Goal: Task Accomplishment & Management: Complete application form

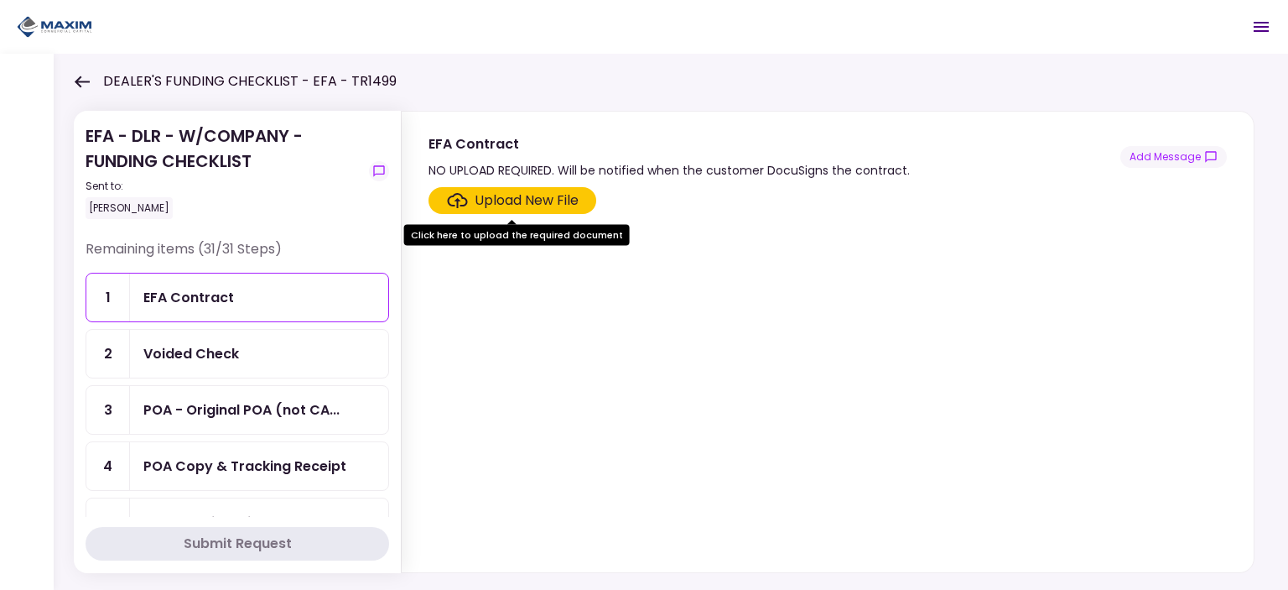
click at [808, 325] on section "Upload New File" at bounding box center [828, 376] width 798 height 378
click at [226, 294] on div "EFA Contract" at bounding box center [188, 297] width 91 height 21
click at [194, 287] on div "EFA Contract" at bounding box center [188, 297] width 91 height 21
click at [206, 299] on div "EFA Contract" at bounding box center [188, 297] width 91 height 21
click at [202, 343] on div "Voided Check" at bounding box center [191, 353] width 96 height 21
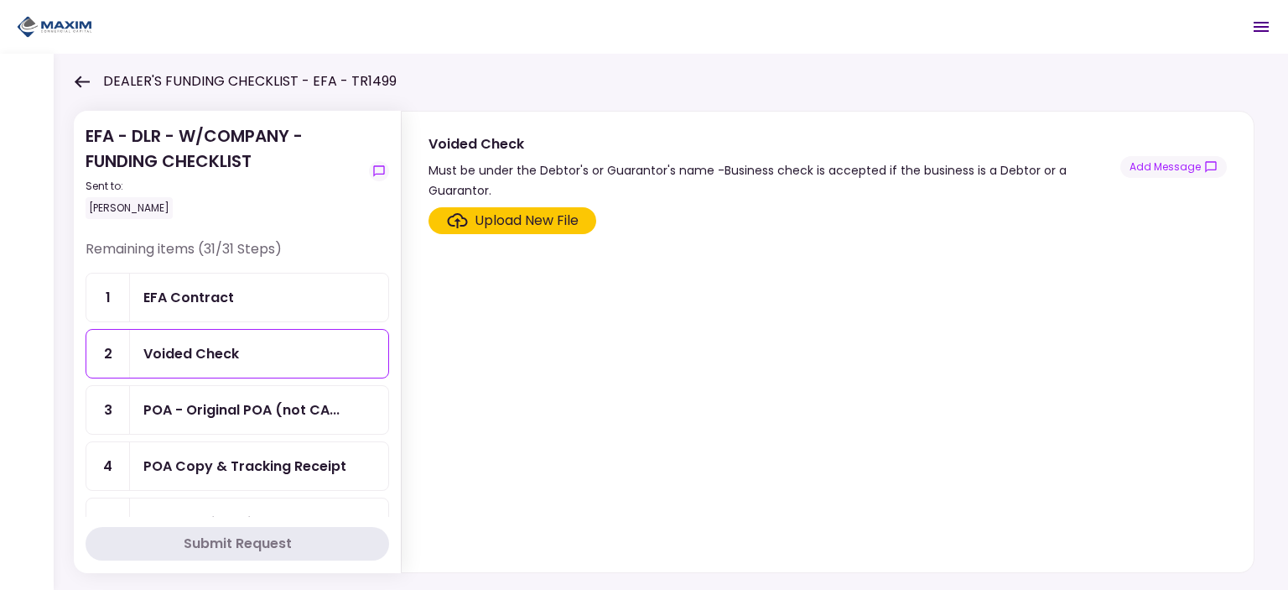
click at [177, 294] on div "EFA Contract" at bounding box center [188, 297] width 91 height 21
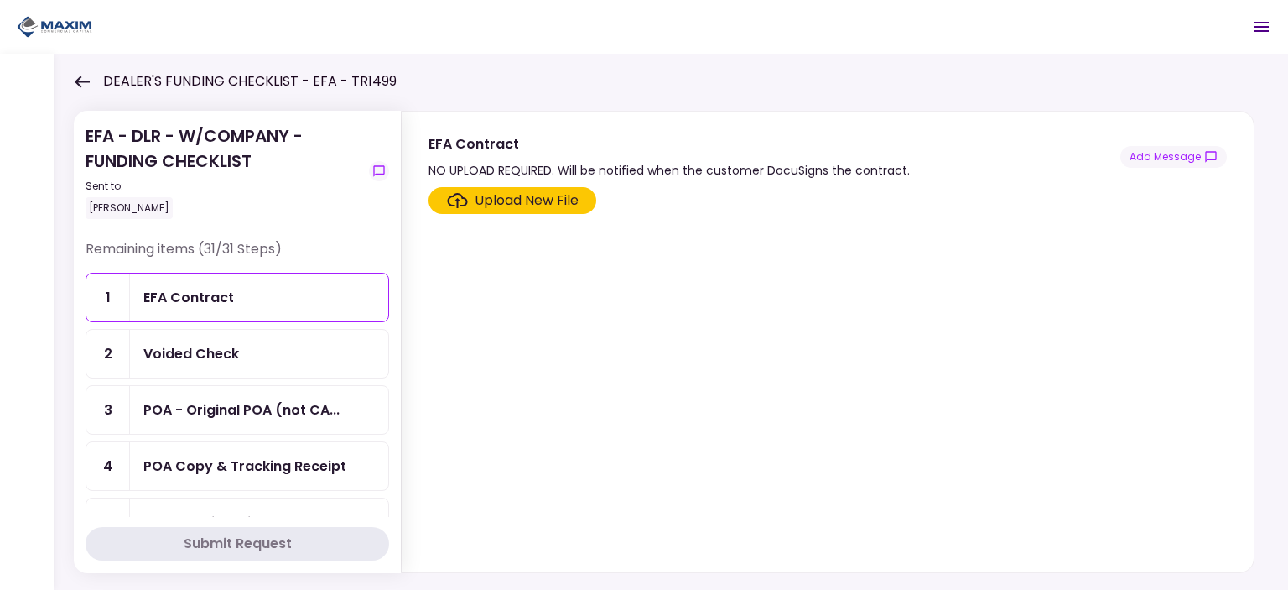
click at [221, 358] on div "Voided Check" at bounding box center [191, 353] width 96 height 21
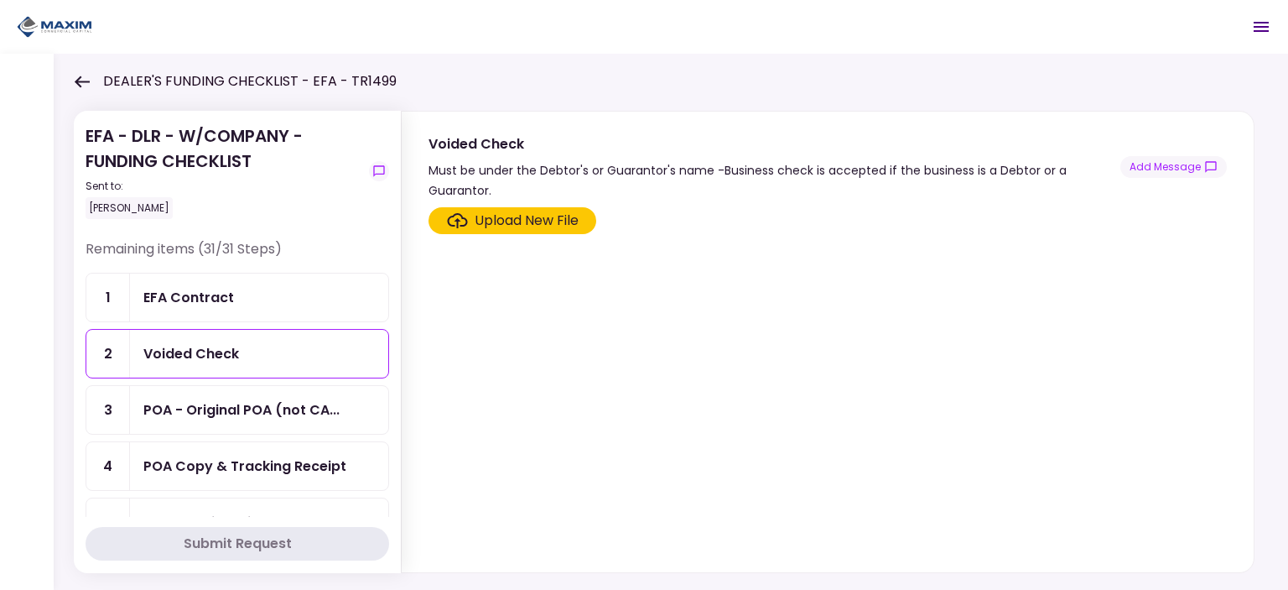
click at [212, 298] on div "EFA Contract" at bounding box center [188, 297] width 91 height 21
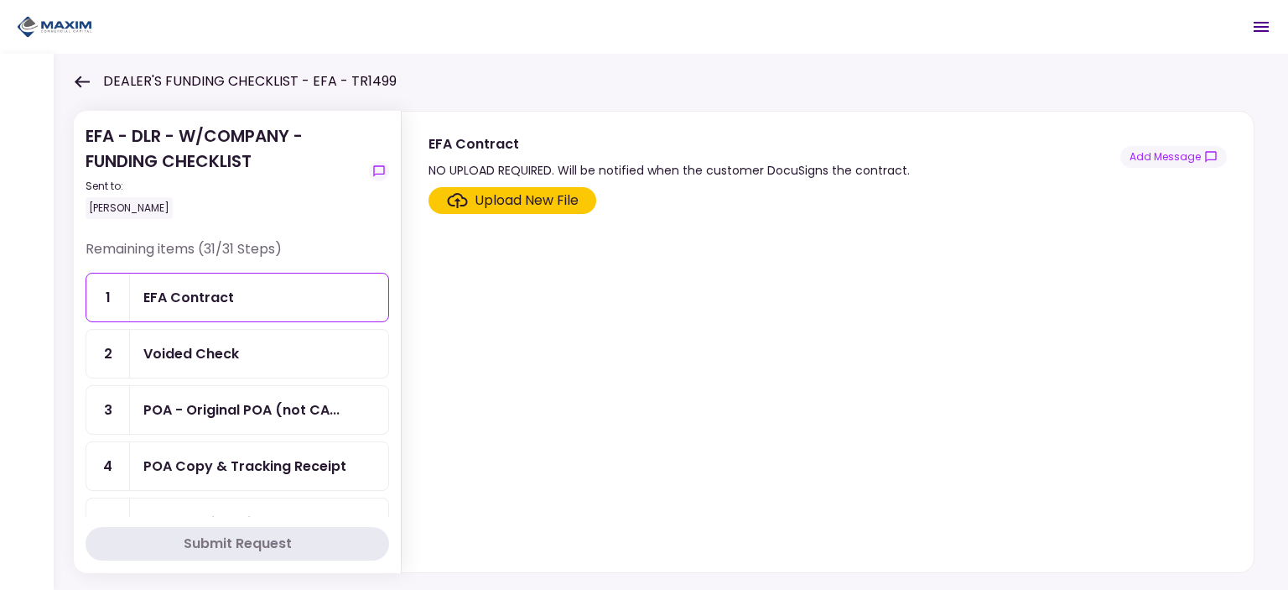
click at [88, 82] on icon at bounding box center [82, 81] width 16 height 13
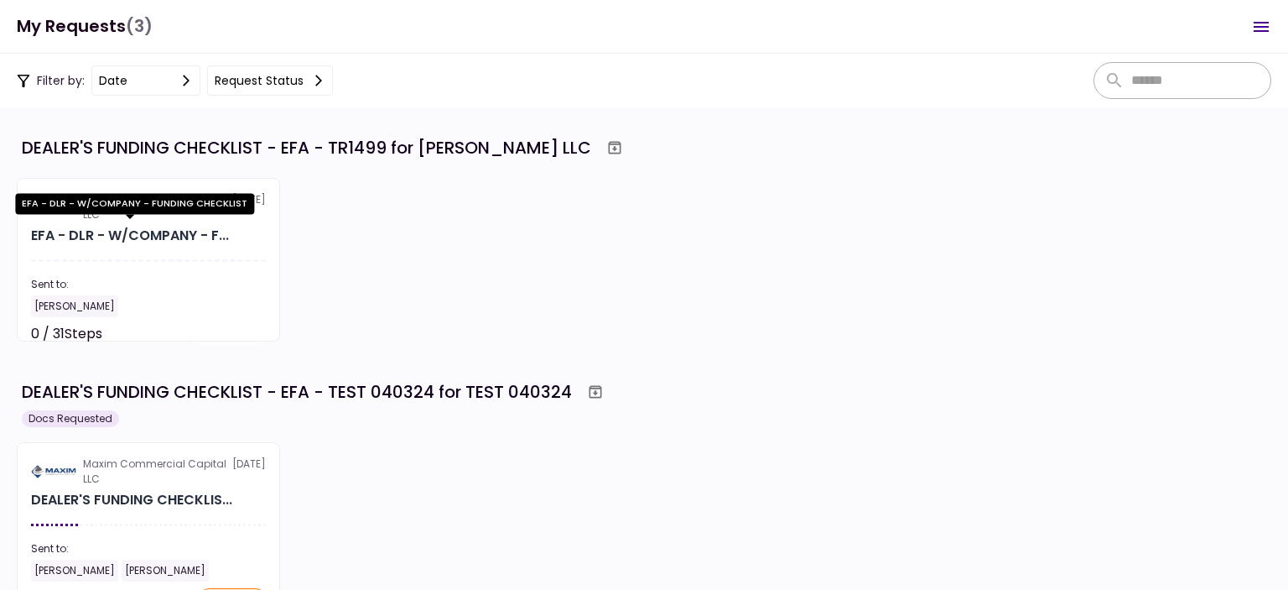
click at [171, 237] on div "EFA - DLR - W/COMPANY - F..." at bounding box center [130, 236] width 198 height 20
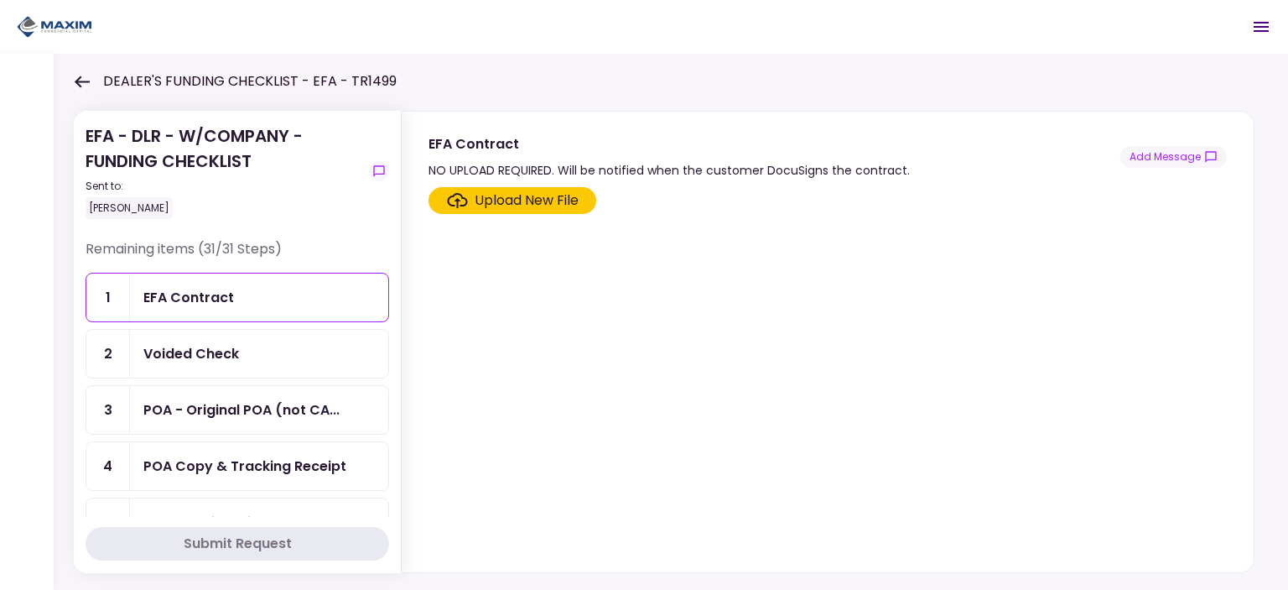
click at [90, 89] on div "DEALER'S FUNDING CHECKLIST - EFA - TR1499" at bounding box center [235, 81] width 323 height 20
click at [84, 80] on icon at bounding box center [82, 81] width 16 height 13
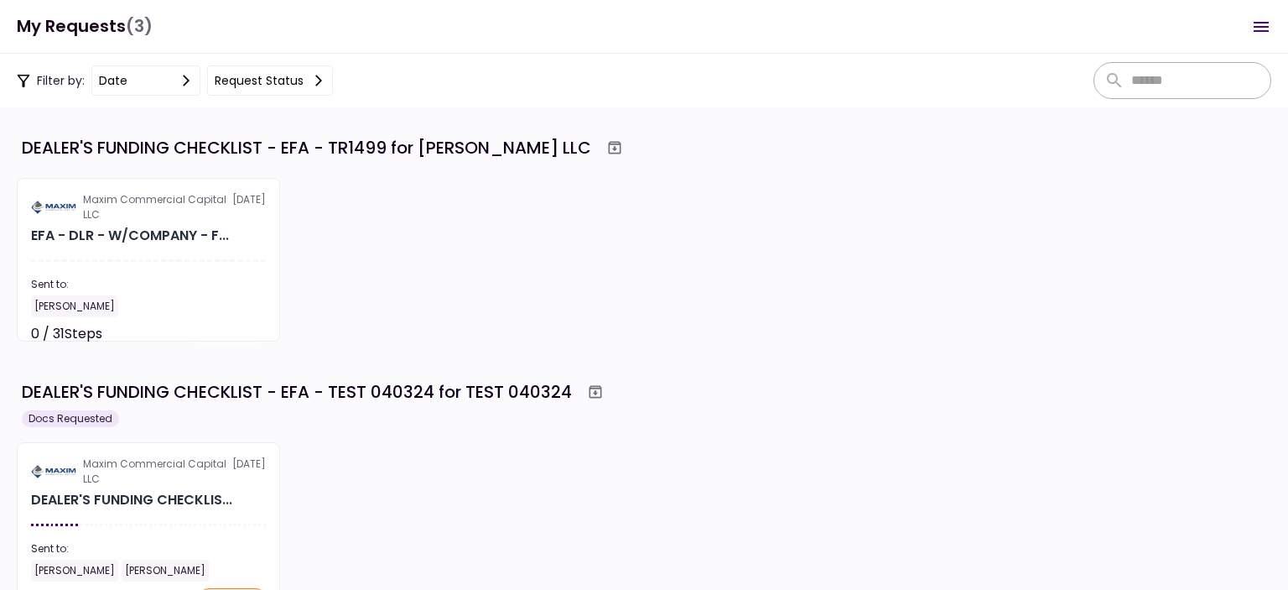
click at [1275, 22] on button "Open menu" at bounding box center [1261, 27] width 40 height 40
click at [688, 237] on div "Maxim Commercial Capital LLC [DATE] EFA - DLR - W/COMPANY - F... Sent to: [PERS…" at bounding box center [644, 260] width 1255 height 164
click at [73, 84] on div "Filter by: date Request status" at bounding box center [175, 80] width 316 height 30
click at [262, 83] on button "Request status" at bounding box center [270, 80] width 126 height 30
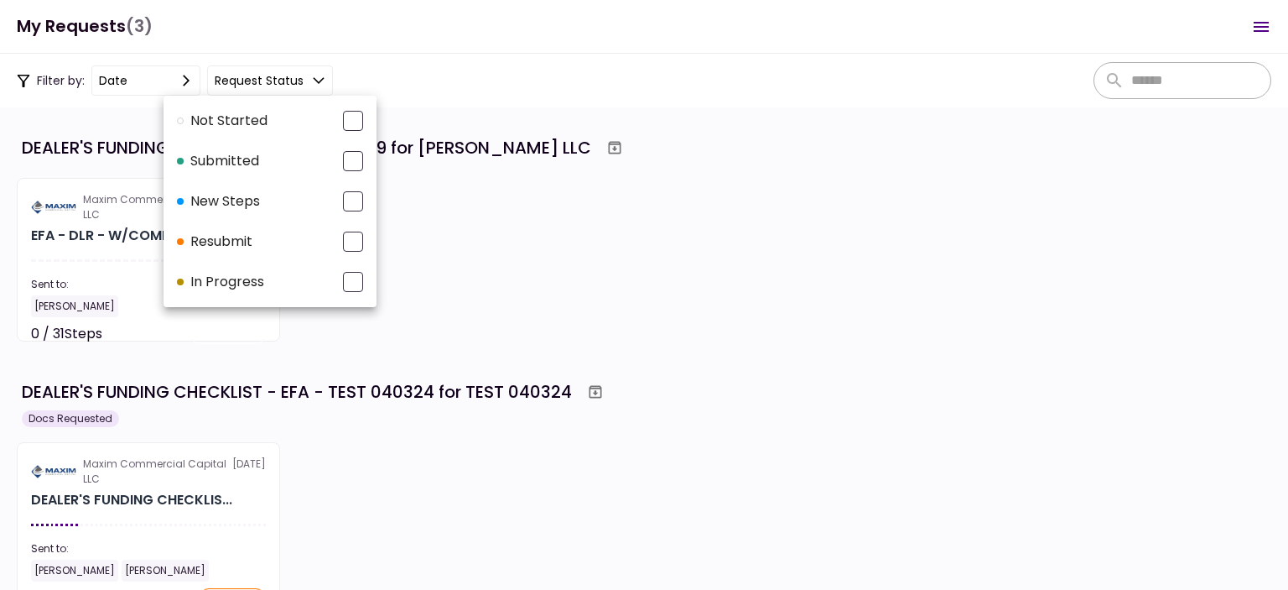
click at [309, 77] on div at bounding box center [644, 295] width 1288 height 590
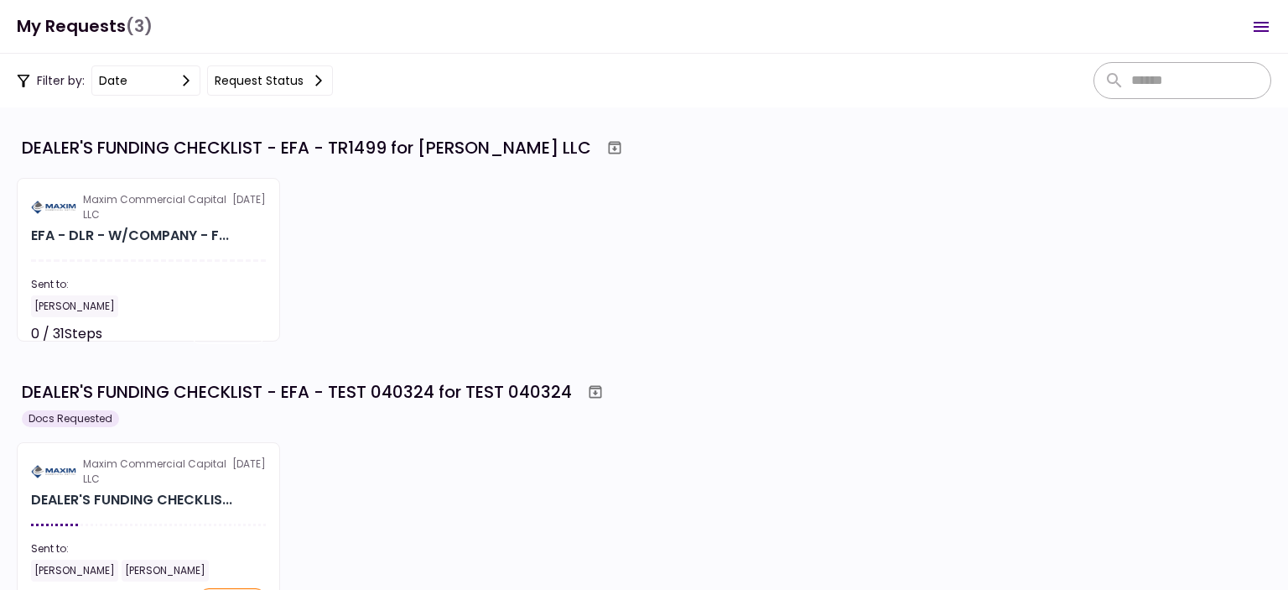
click at [312, 77] on icon at bounding box center [318, 80] width 13 height 13
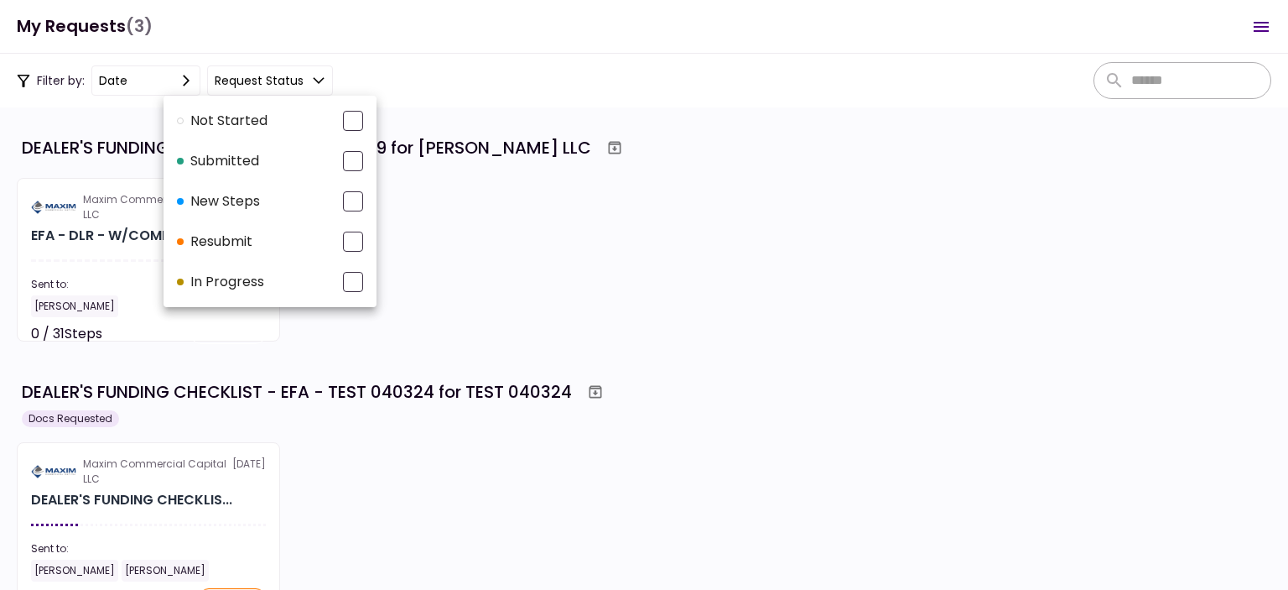
click at [1152, 278] on div at bounding box center [644, 295] width 1288 height 590
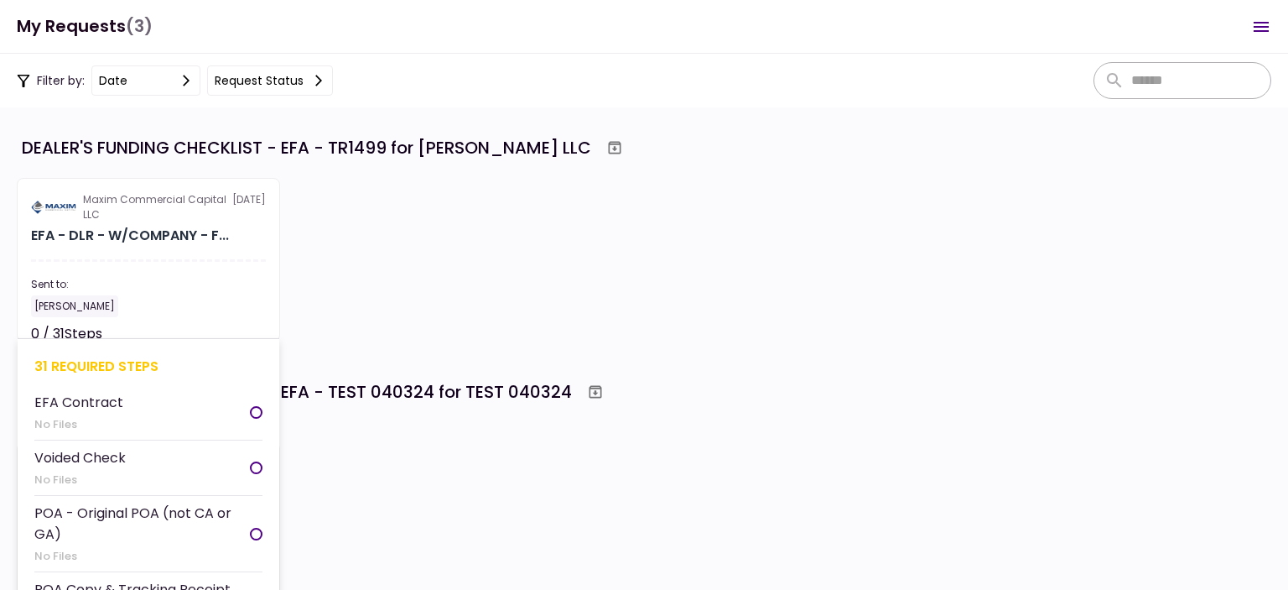
click at [111, 252] on section "Maxim Commercial Capital LLC [DATE] EFA - DLR - W/COMPANY - F... Sent to: [PERS…" at bounding box center [148, 260] width 263 height 164
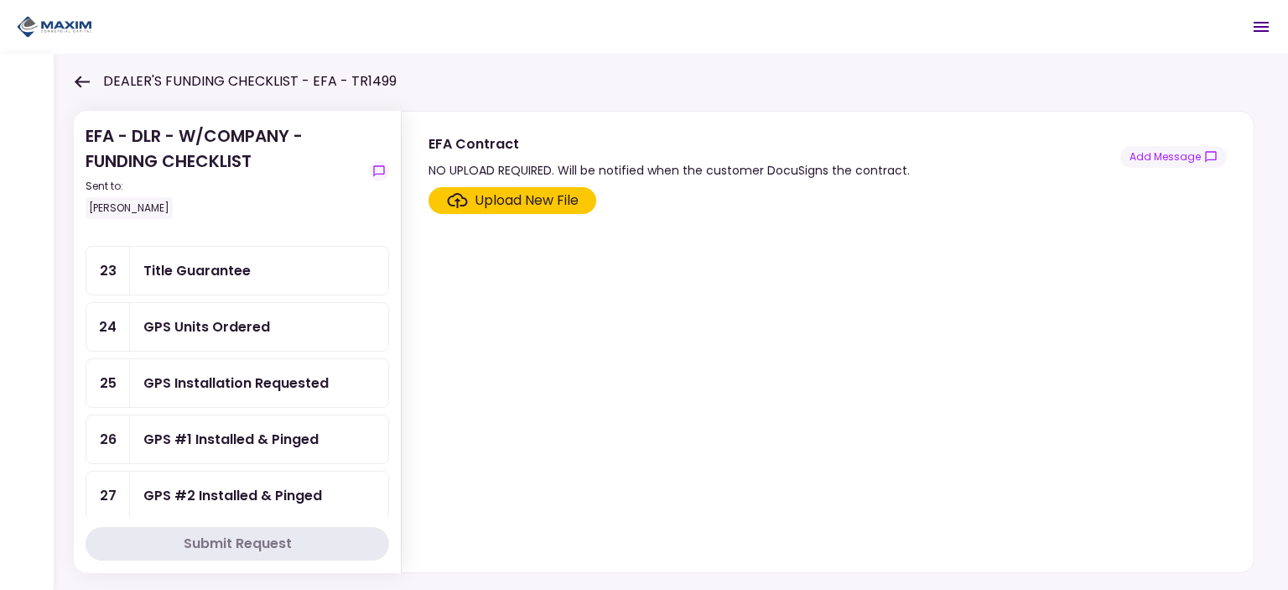
scroll to position [1469, 0]
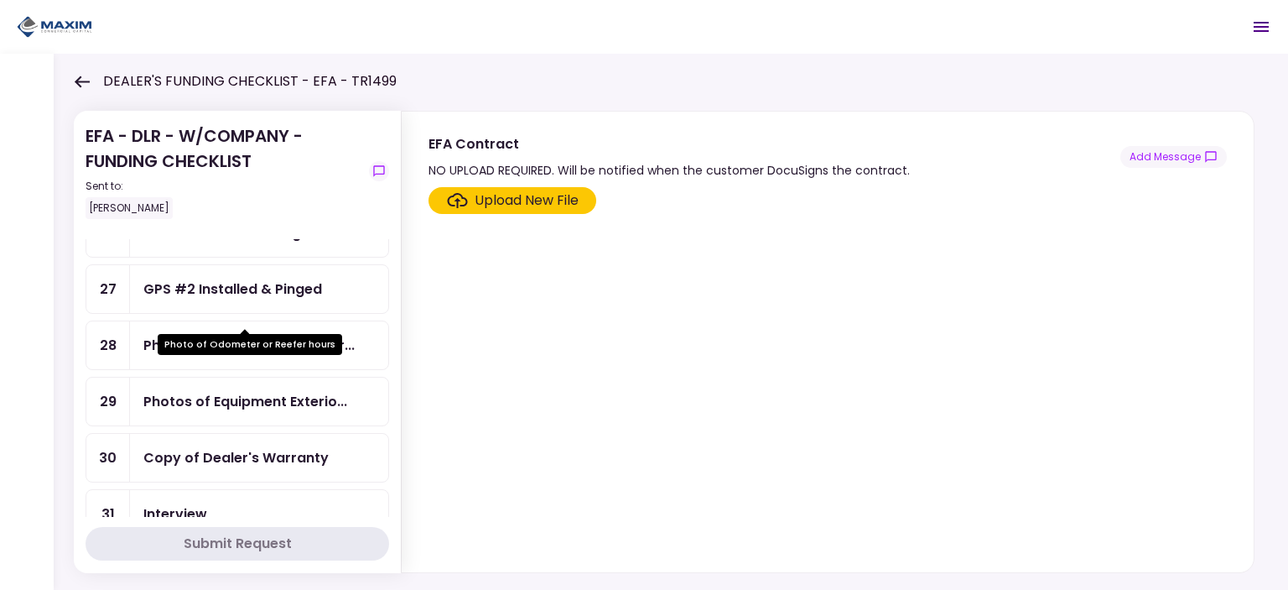
click at [224, 335] on div "Photo of Odometer or Reefer..." at bounding box center [248, 345] width 211 height 21
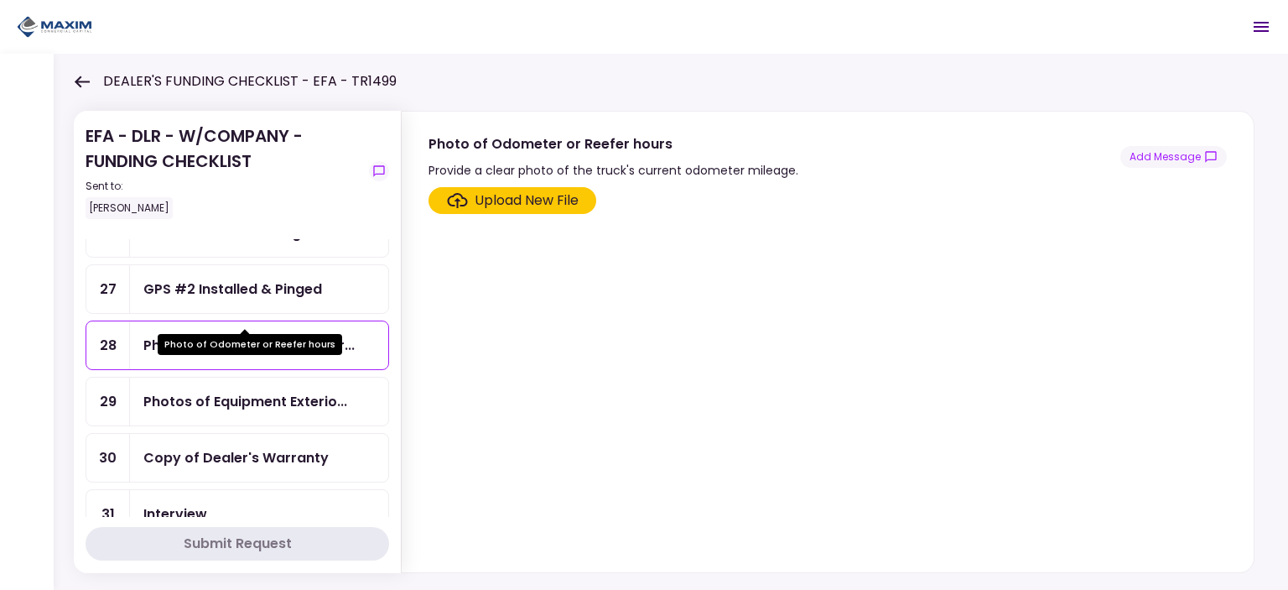
click at [199, 335] on div "Photo of Odometer or Reefer..." at bounding box center [248, 345] width 211 height 21
click at [1176, 159] on button "Add Message" at bounding box center [1174, 157] width 107 height 22
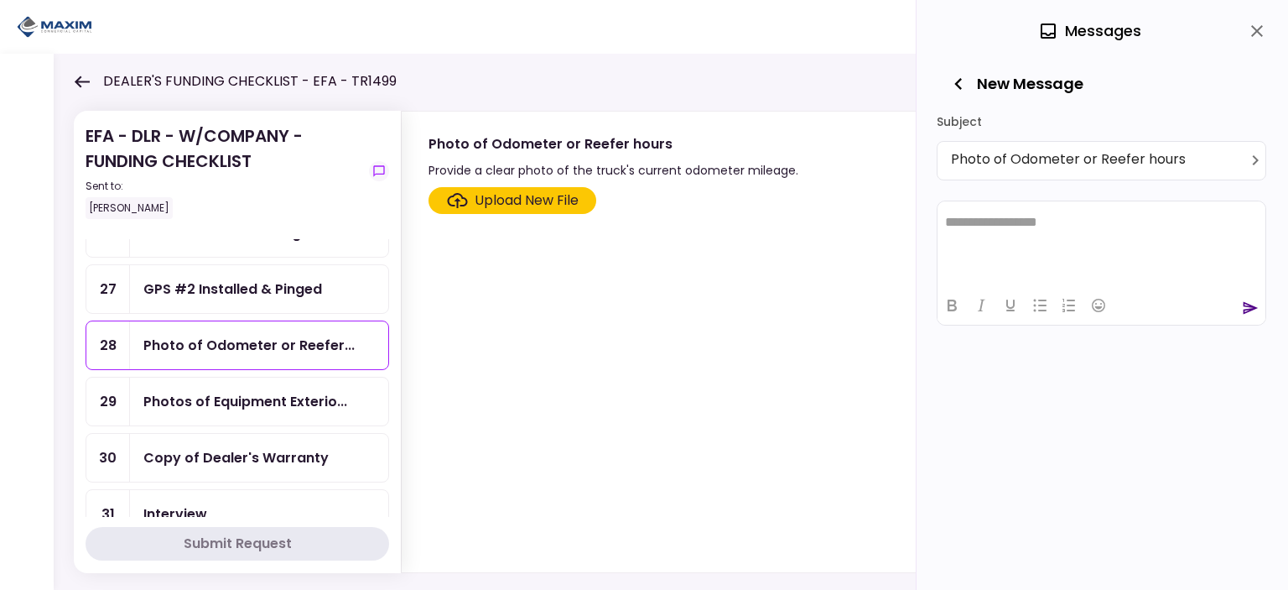
click at [1251, 22] on icon "close" at bounding box center [1257, 31] width 20 height 20
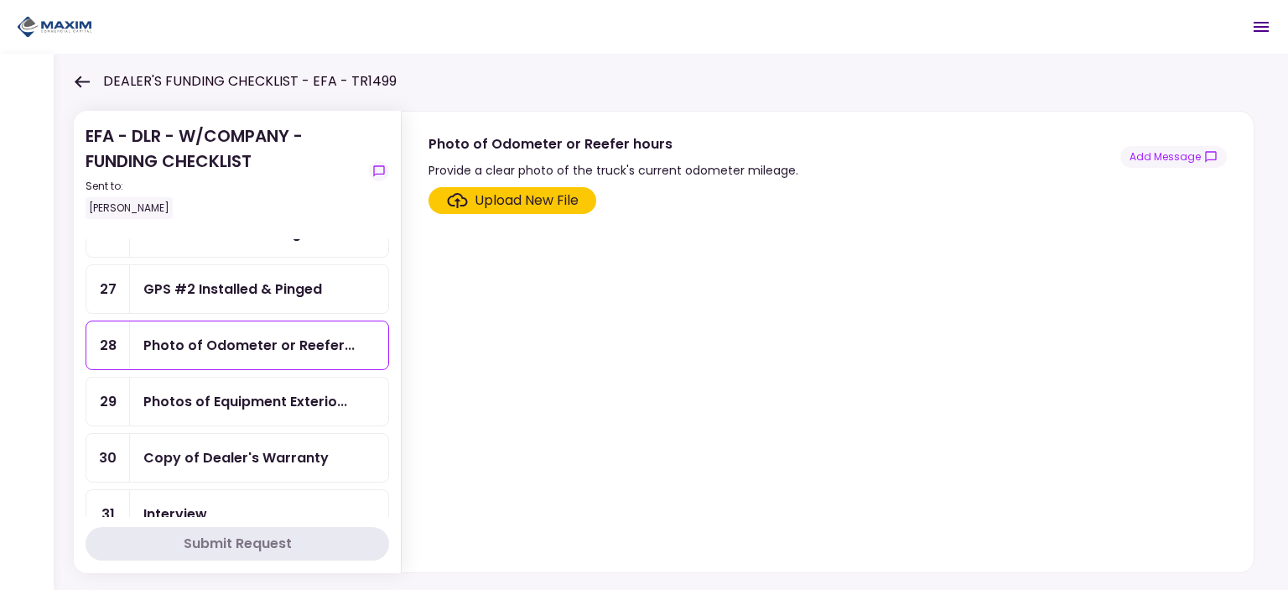
click at [668, 355] on section "Upload New File" at bounding box center [828, 376] width 798 height 378
click at [248, 335] on div "Photo of Odometer or Reefer..." at bounding box center [248, 345] width 211 height 21
click at [1163, 153] on button "Add Message" at bounding box center [1174, 157] width 107 height 22
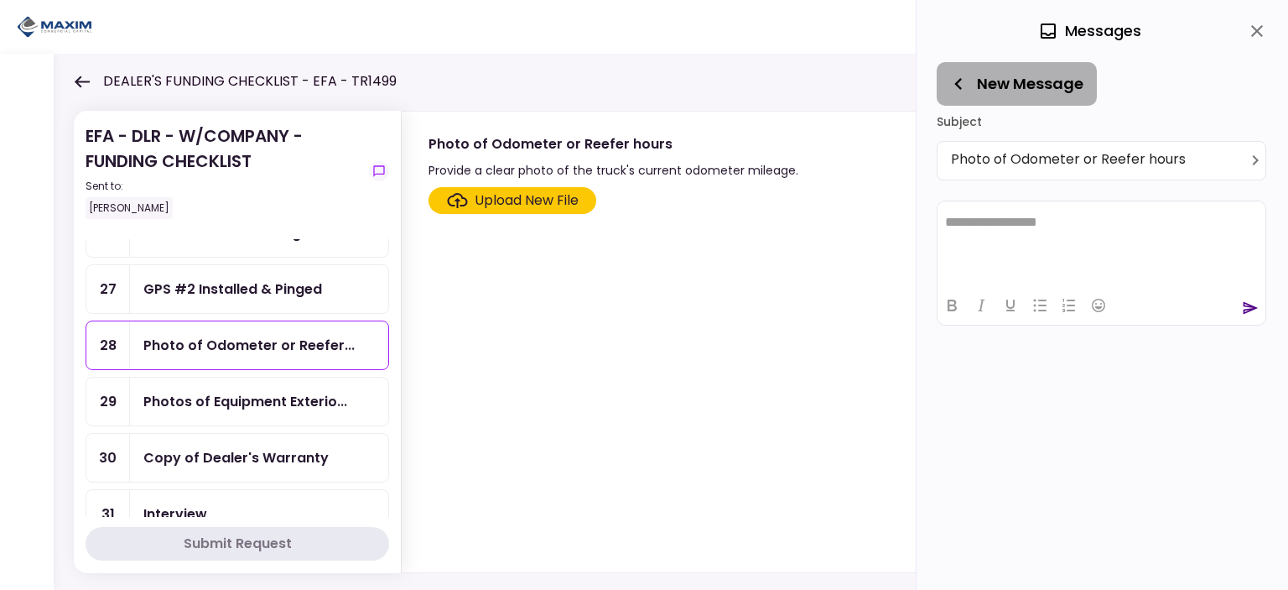
click at [963, 94] on icon "button" at bounding box center [958, 83] width 23 height 23
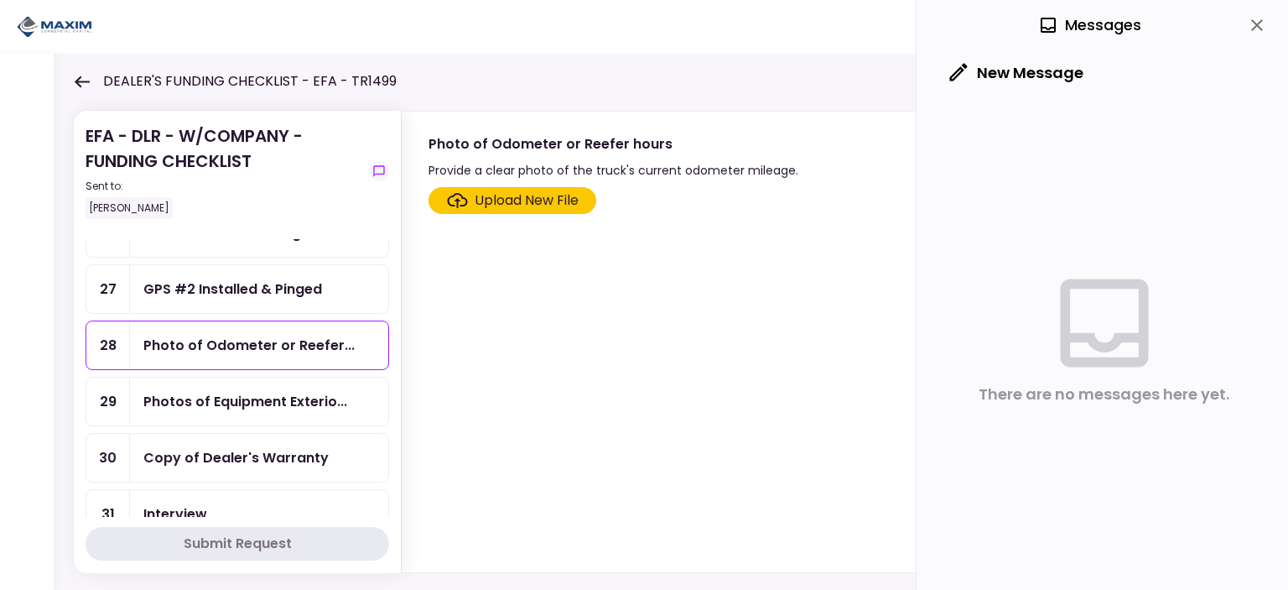
click at [965, 66] on icon "button" at bounding box center [959, 73] width 18 height 18
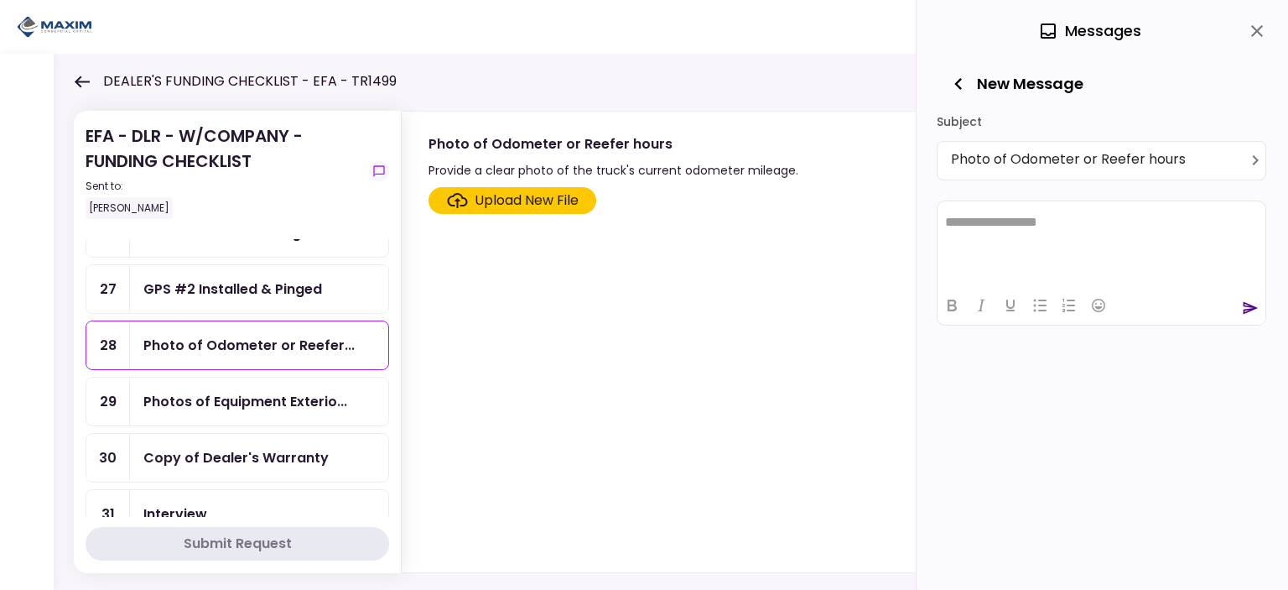
click at [1259, 28] on icon "close" at bounding box center [1257, 31] width 12 height 12
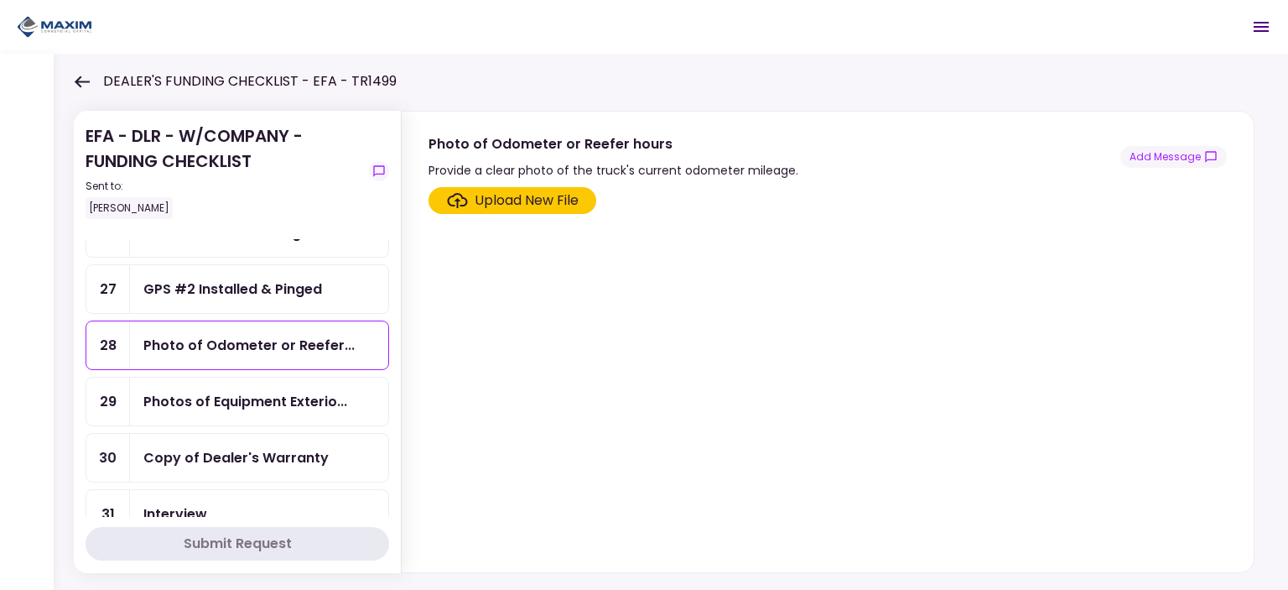
click at [1017, 291] on section "Upload New File" at bounding box center [828, 376] width 798 height 378
click at [672, 304] on section "Upload New File" at bounding box center [828, 376] width 798 height 378
click at [696, 333] on section "Upload New File" at bounding box center [828, 376] width 798 height 378
click at [1152, 164] on button "Add Message" at bounding box center [1174, 157] width 107 height 22
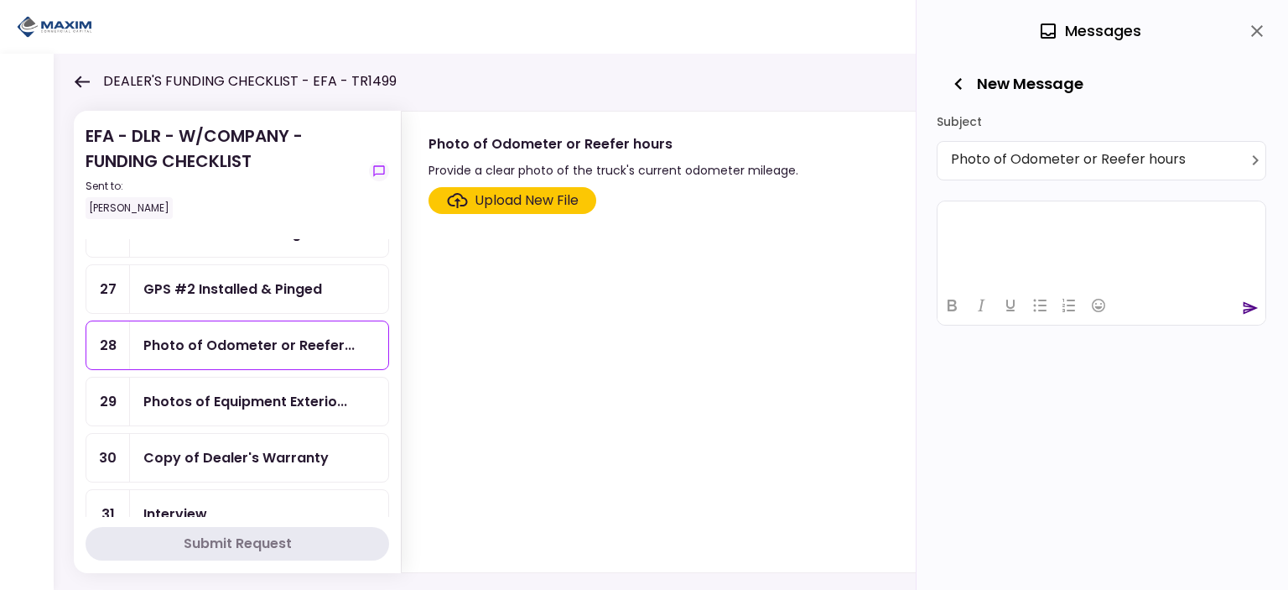
click at [1032, 232] on html at bounding box center [1102, 220] width 328 height 41
